Goal: Information Seeking & Learning: Learn about a topic

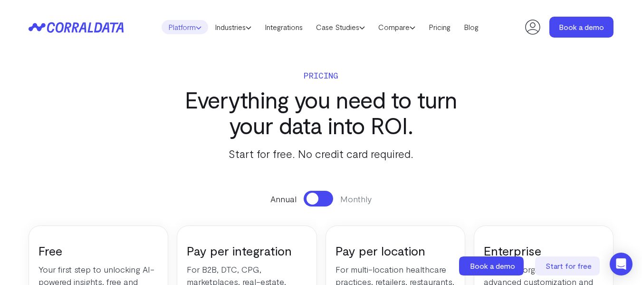
click at [196, 31] on link "Platform" at bounding box center [185, 27] width 47 height 14
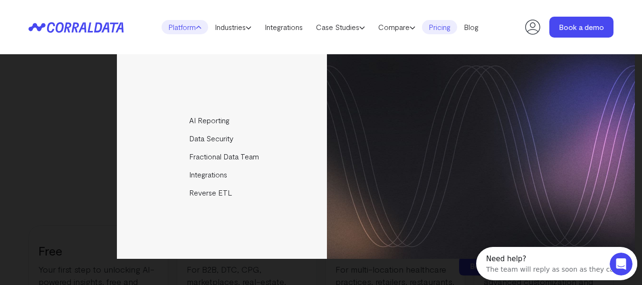
click at [447, 30] on link "Pricing" at bounding box center [439, 27] width 35 height 14
